Goal: Communication & Community: Participate in discussion

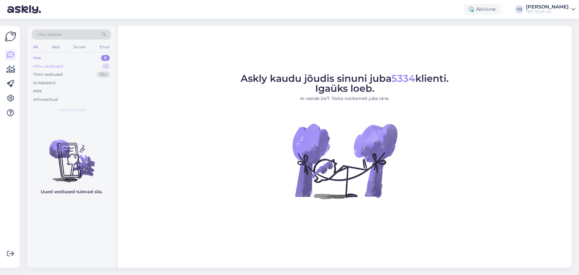
click at [85, 67] on div "Minu vestlused 1" at bounding box center [71, 66] width 79 height 8
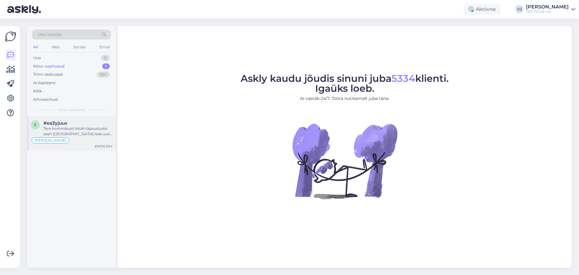
click at [87, 129] on div "Tere hommikust! Aitäh täpsustuste eest! Saadan teile uue hotelli valiku, mis on…" at bounding box center [77, 131] width 69 height 11
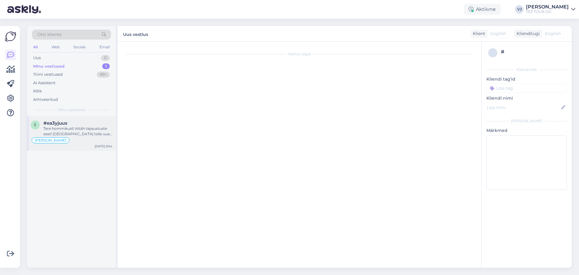
scroll to position [1431, 0]
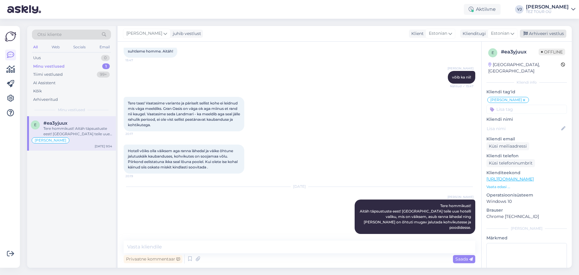
click at [560, 32] on div "Arhiveeri vestlus" at bounding box center [543, 34] width 46 height 8
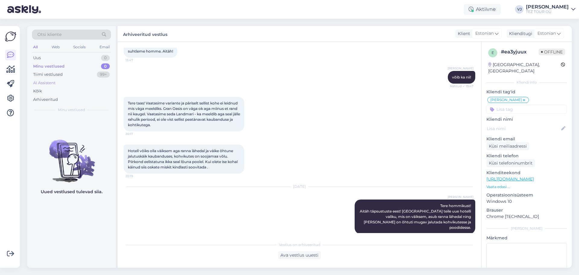
click at [77, 79] on div "AI Assistent" at bounding box center [71, 83] width 79 height 8
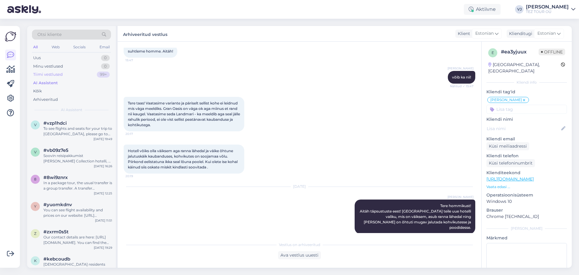
click at [78, 74] on div "Tiimi vestlused 99+" at bounding box center [71, 74] width 79 height 8
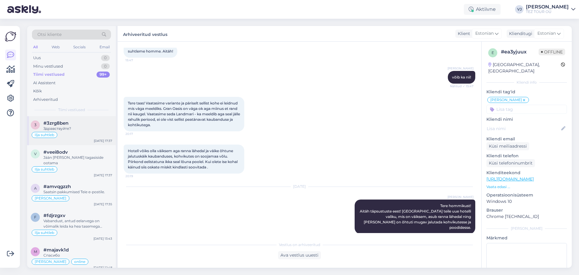
click at [84, 128] on div "Здравствуйте?" at bounding box center [77, 128] width 69 height 5
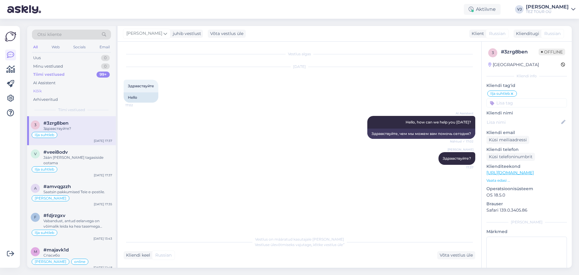
click at [68, 87] on div "Kõik" at bounding box center [71, 91] width 79 height 8
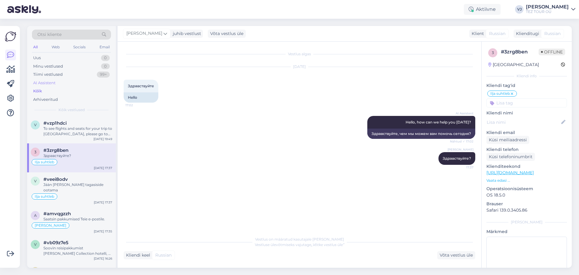
click at [68, 87] on div "AI Assistent" at bounding box center [71, 83] width 79 height 8
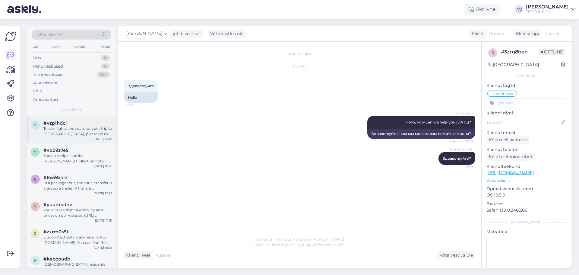
click at [77, 129] on div "To see flights and seats for your trip to Turkey, please go to our flight sched…" at bounding box center [77, 131] width 69 height 11
